Goal: Information Seeking & Learning: Understand process/instructions

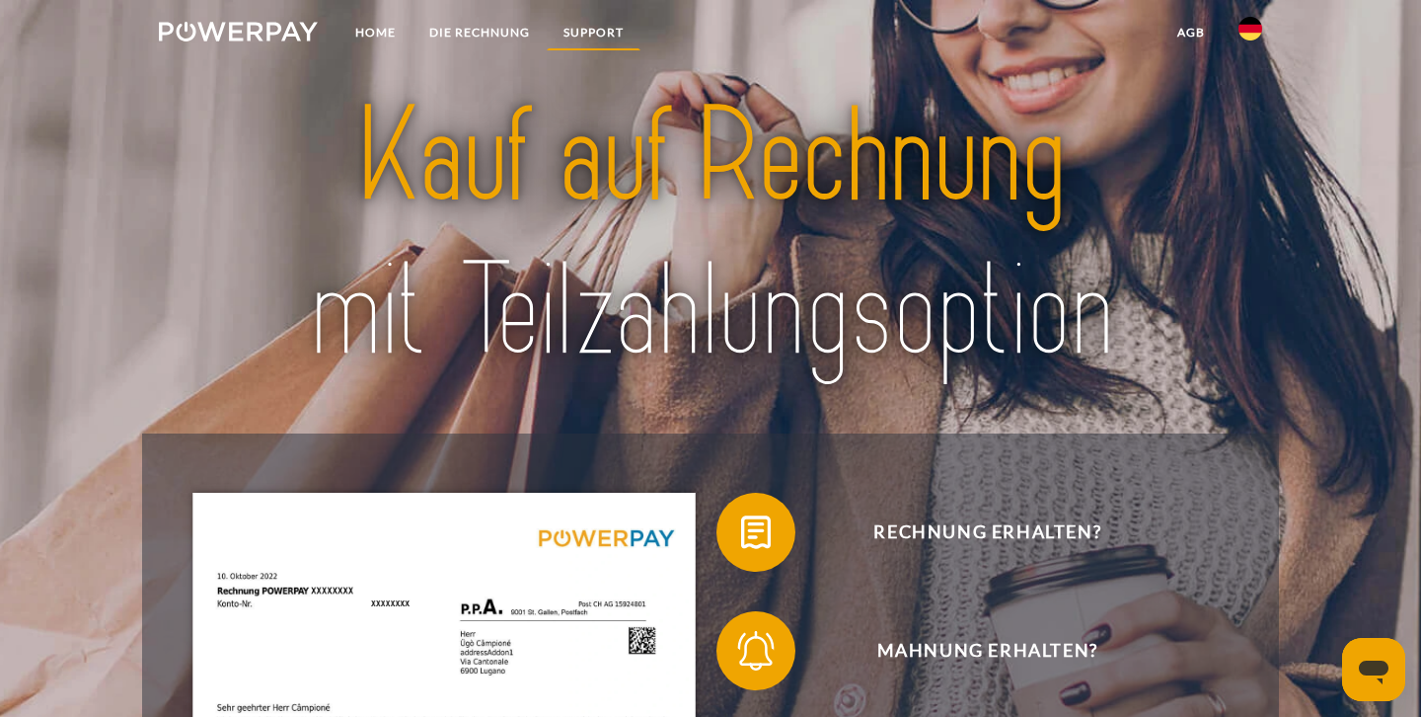
click at [581, 31] on link "SUPPORT" at bounding box center [594, 33] width 94 height 36
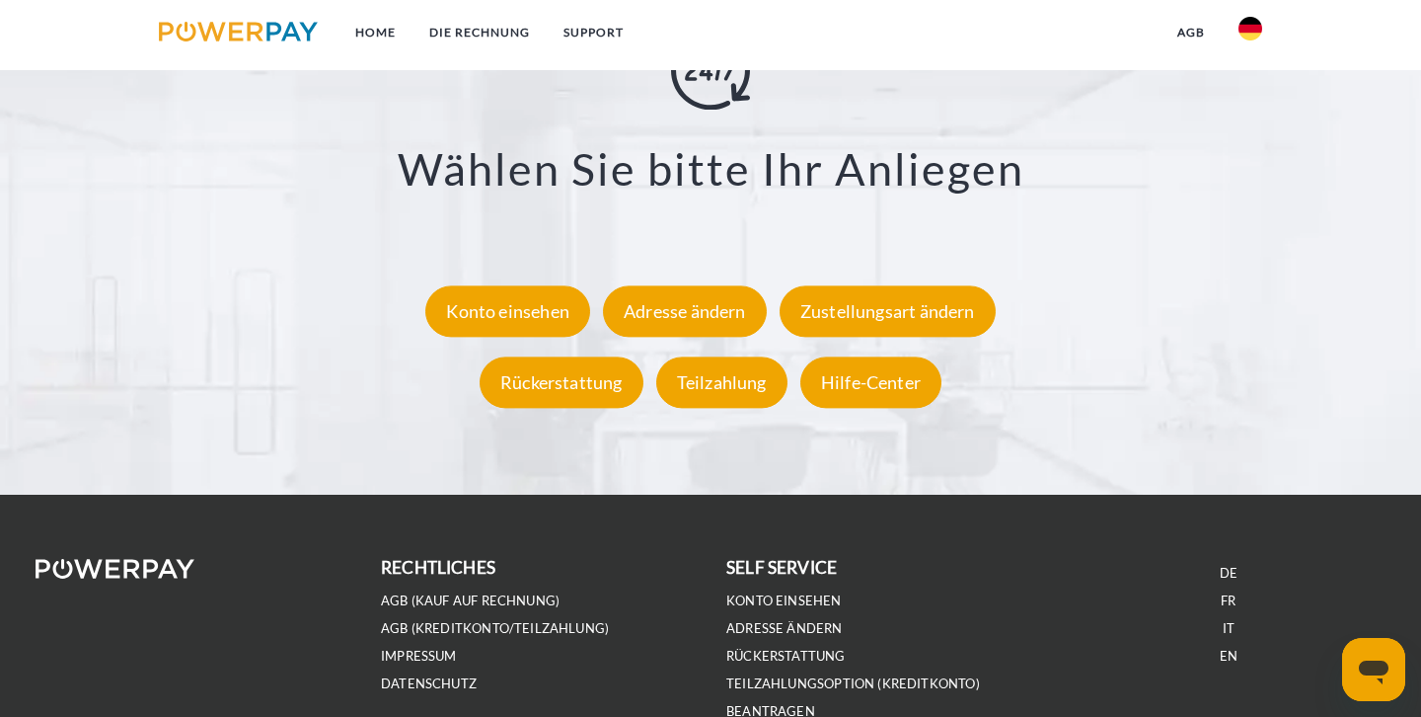
scroll to position [3604, 0]
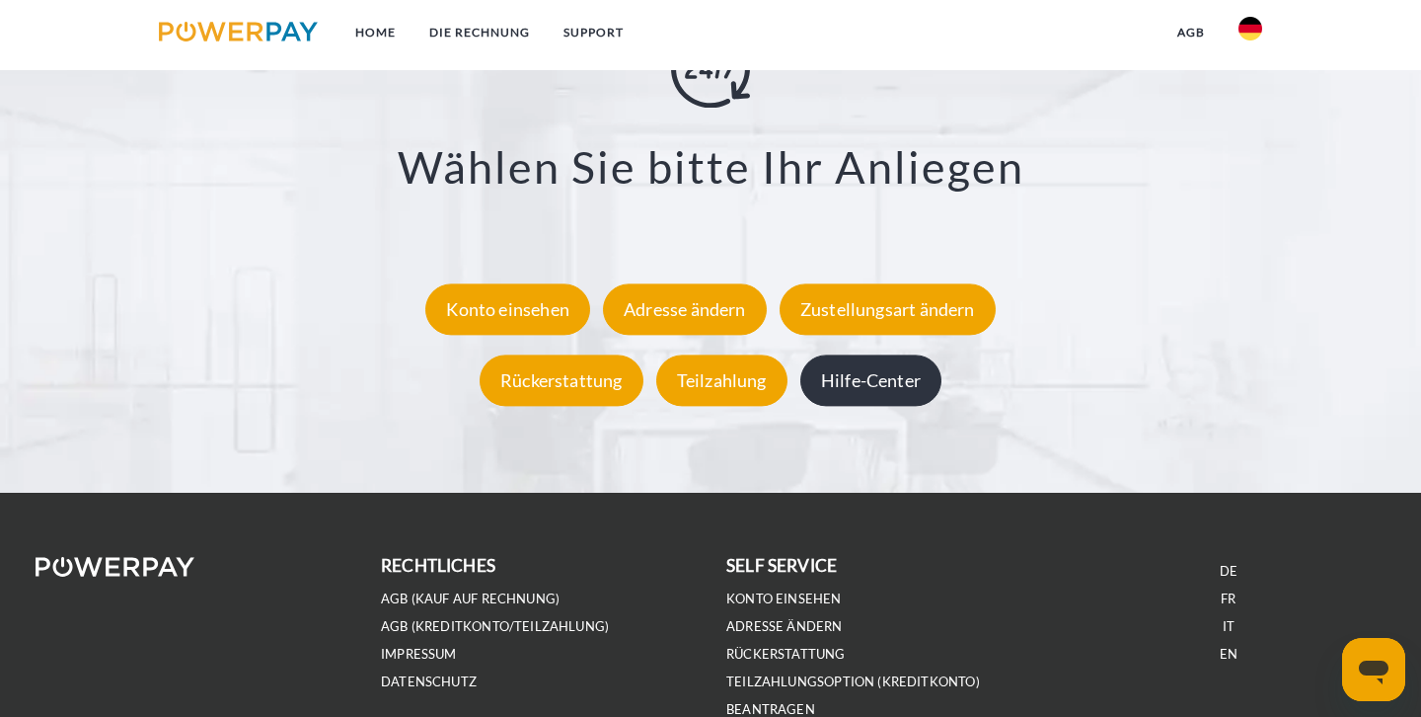
click at [874, 370] on div "Hilfe-Center" at bounding box center [871, 379] width 141 height 51
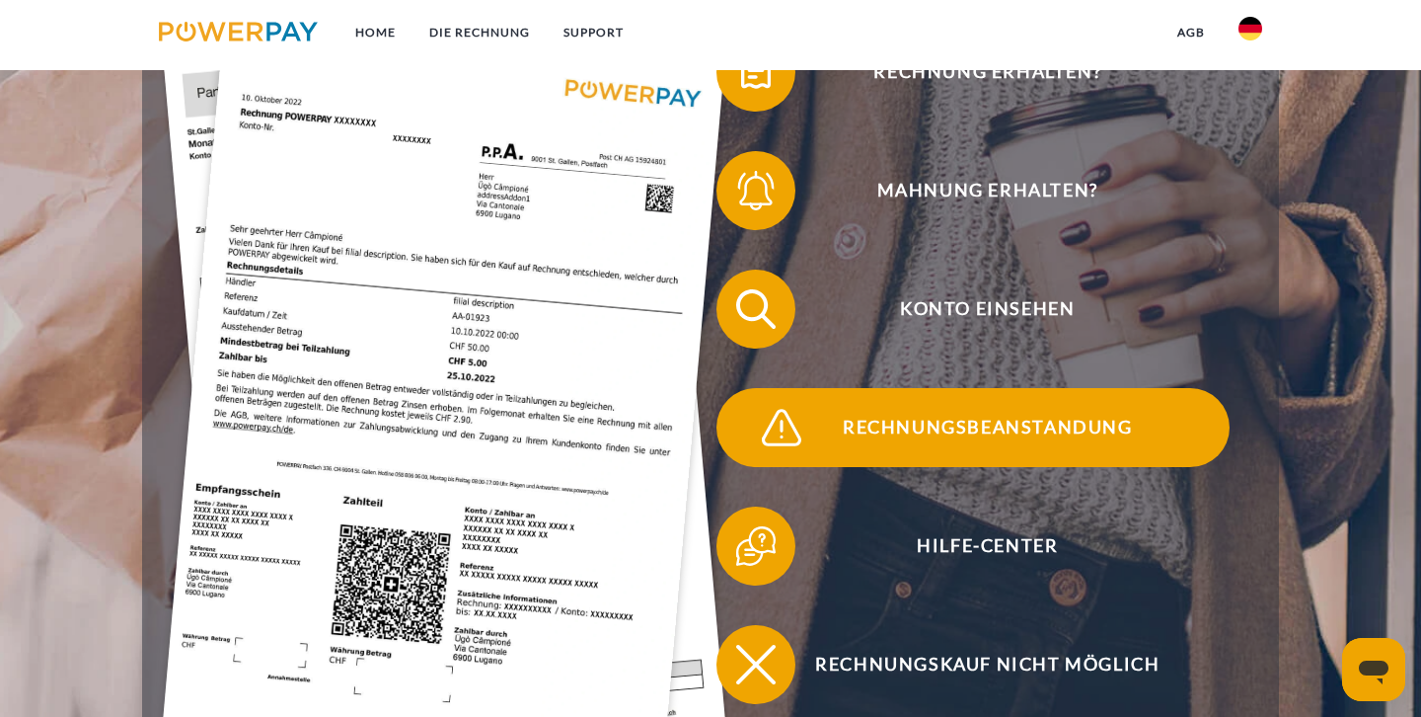
scroll to position [455, 0]
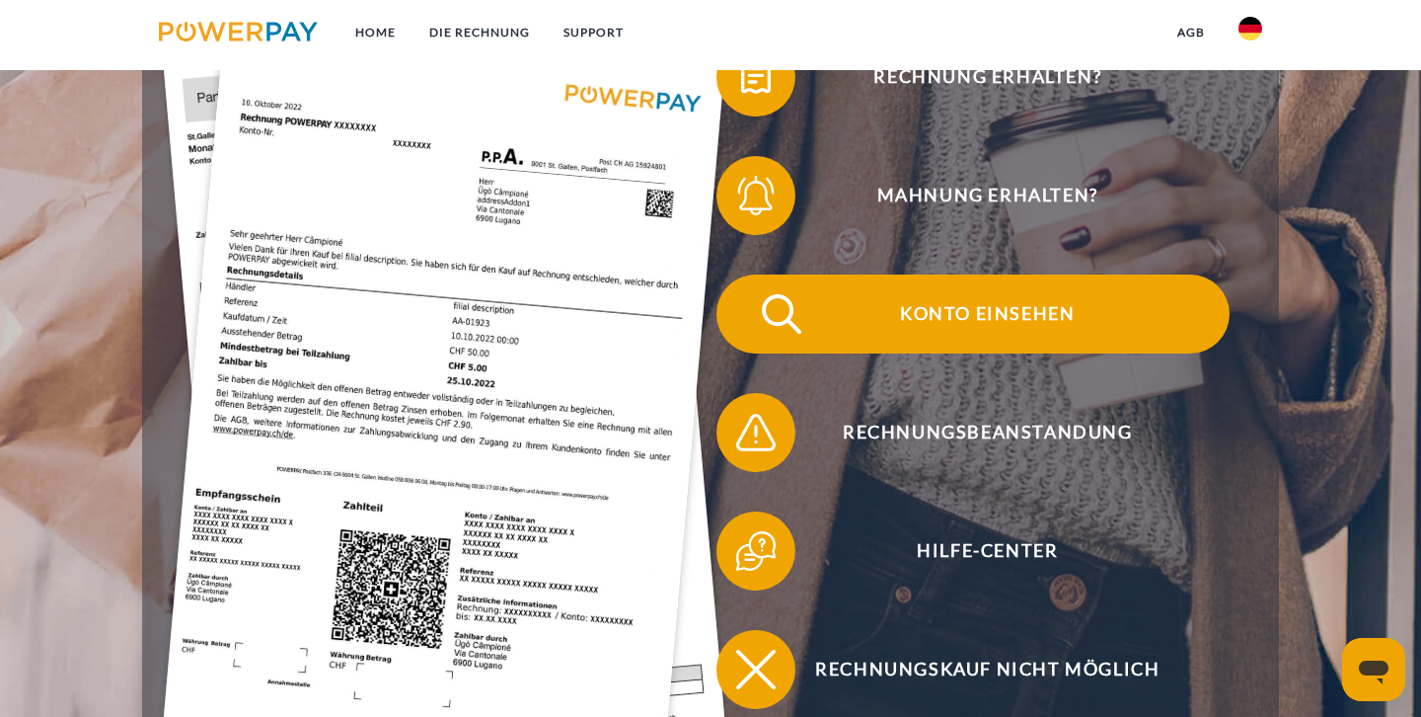
click at [956, 311] on span "Konto einsehen" at bounding box center [988, 313] width 484 height 79
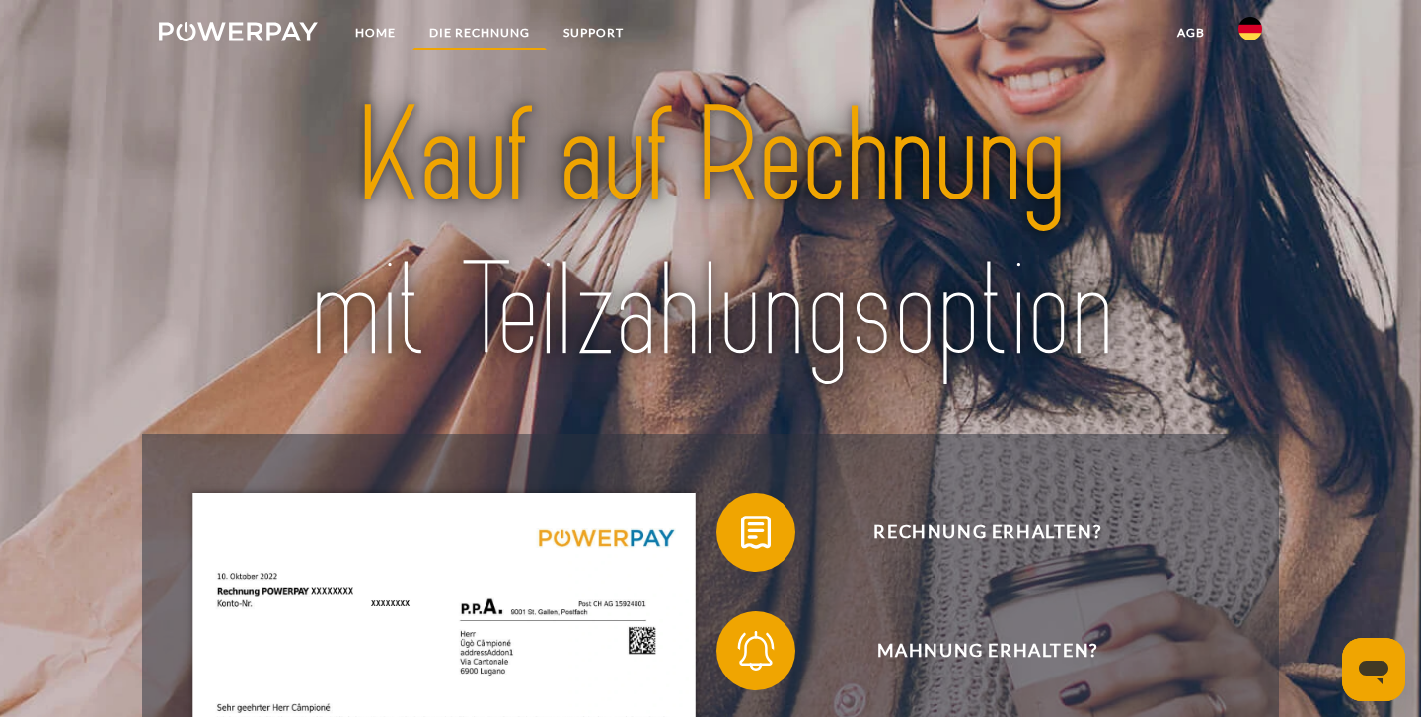
click at [469, 35] on link "DIE RECHNUNG" at bounding box center [480, 33] width 134 height 36
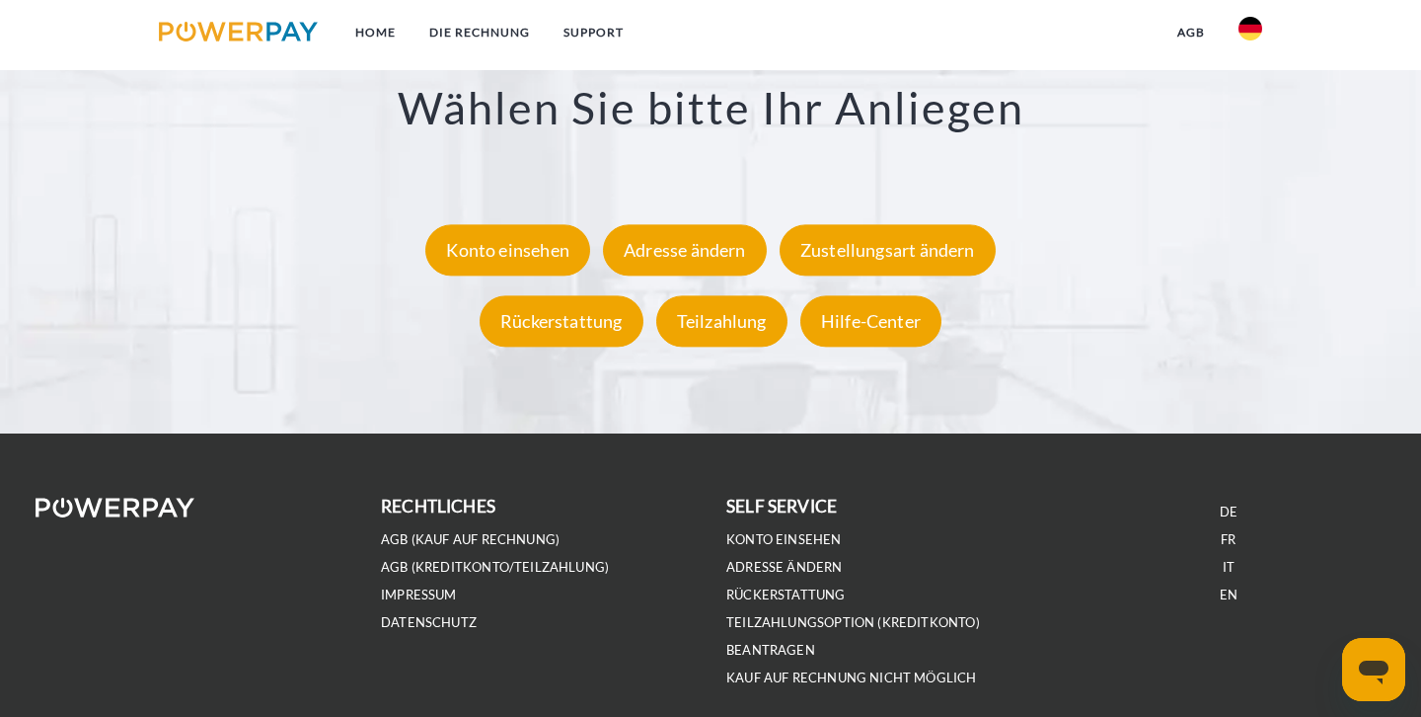
scroll to position [3664, 0]
